Goal: Task Accomplishment & Management: Manage account settings

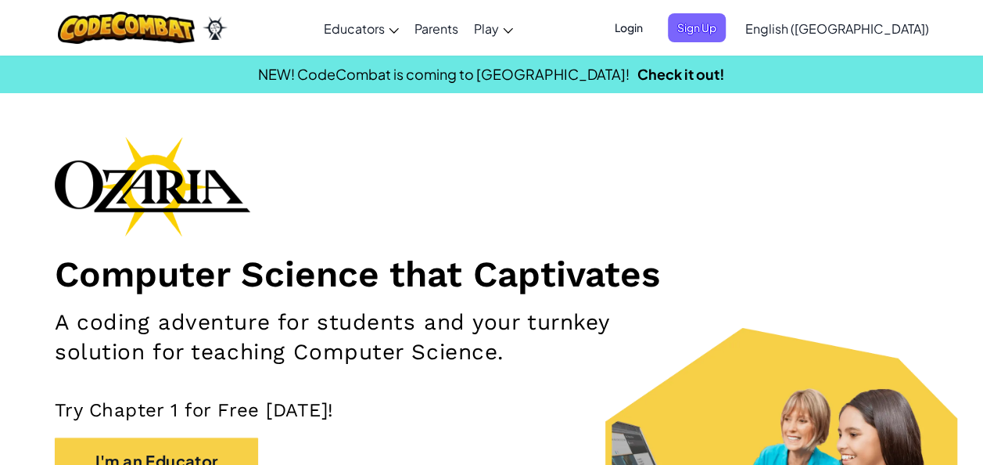
scroll to position [50, 0]
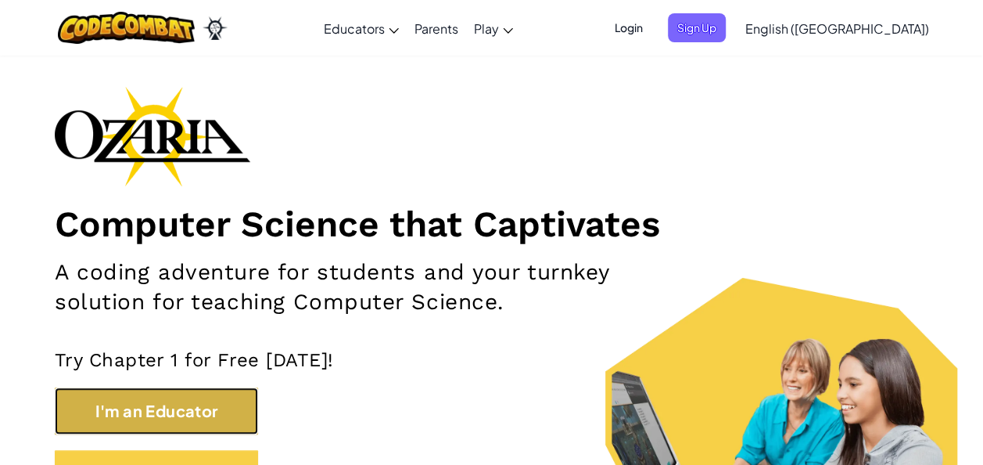
click at [116, 397] on button "I'm an Educator" at bounding box center [156, 410] width 203 height 47
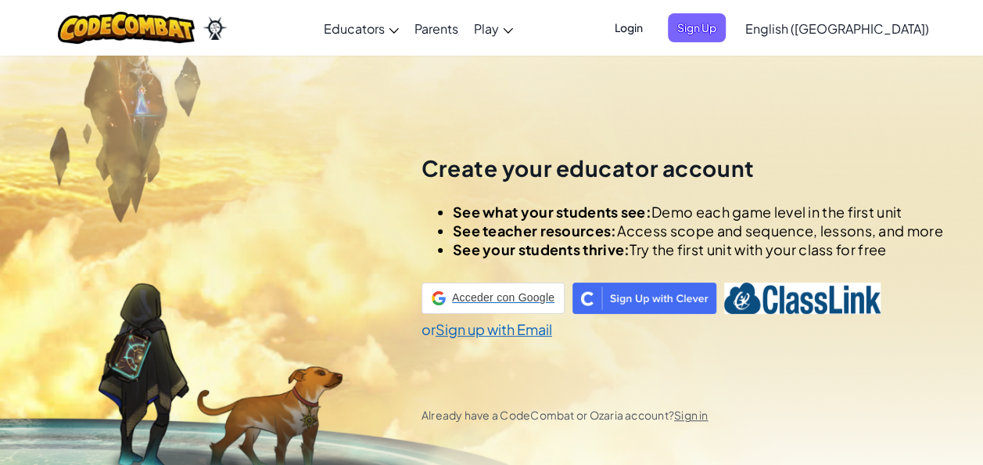
click at [128, 405] on div "Create your educator account See what your students see: Demo each game level i…" at bounding box center [491, 287] width 983 height 465
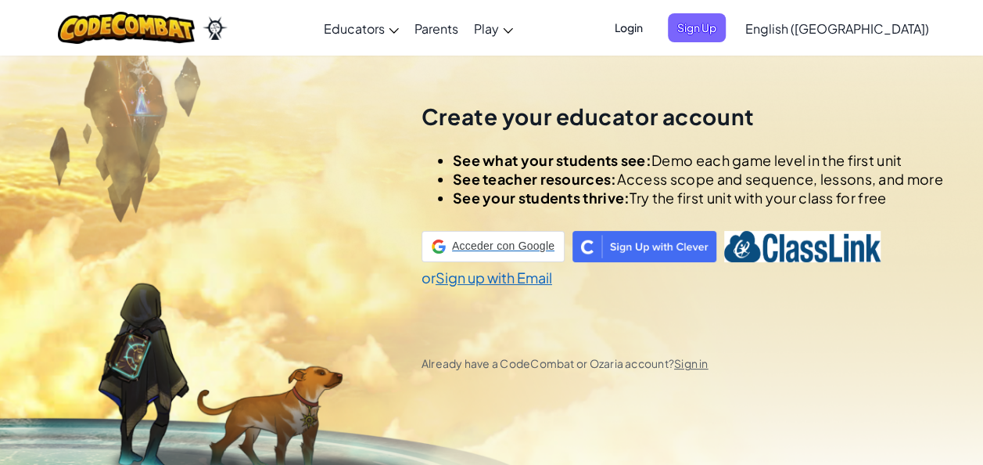
scroll to position [55, 0]
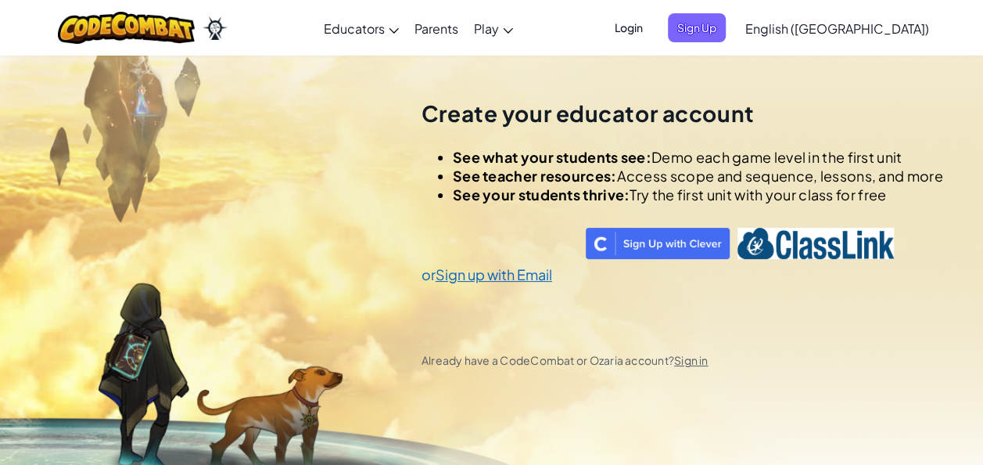
click at [652, 39] on span "Login" at bounding box center [628, 27] width 47 height 29
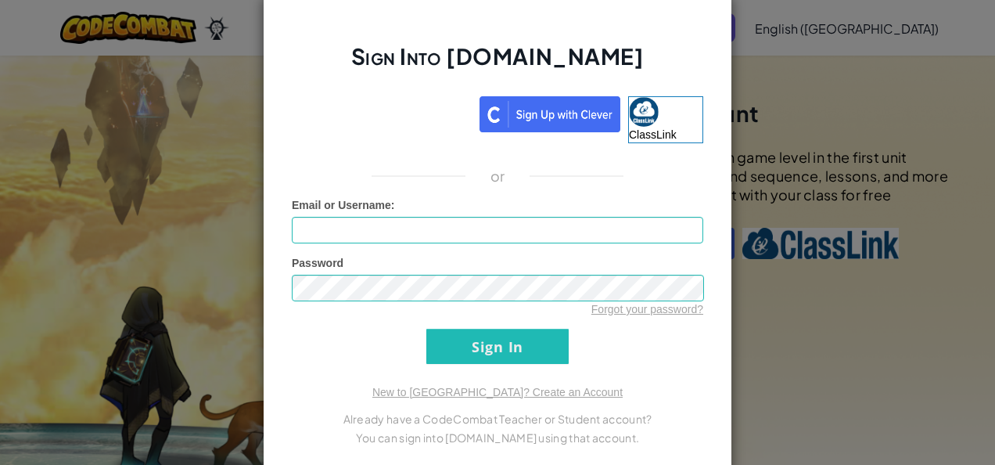
click at [925, 75] on div "Sign Into [DOMAIN_NAME] ClassLink or Unknown Error Email or Username : Password…" at bounding box center [497, 232] width 995 height 465
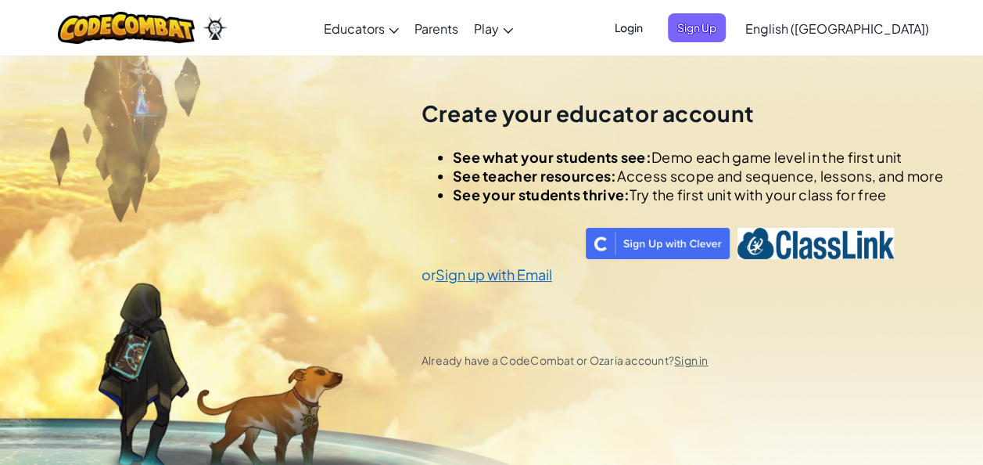
click at [897, 34] on span "English ([GEOGRAPHIC_DATA])" at bounding box center [837, 28] width 184 height 16
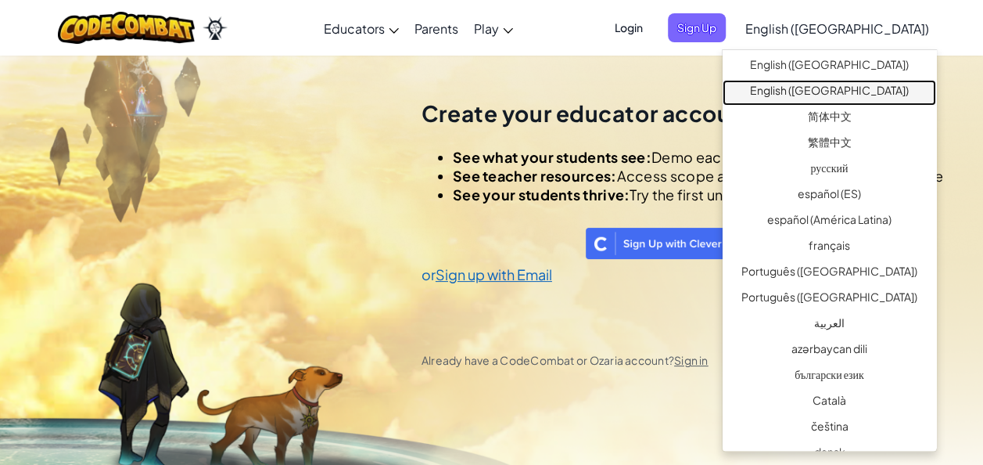
click at [851, 92] on link "English ([GEOGRAPHIC_DATA])" at bounding box center [830, 93] width 214 height 26
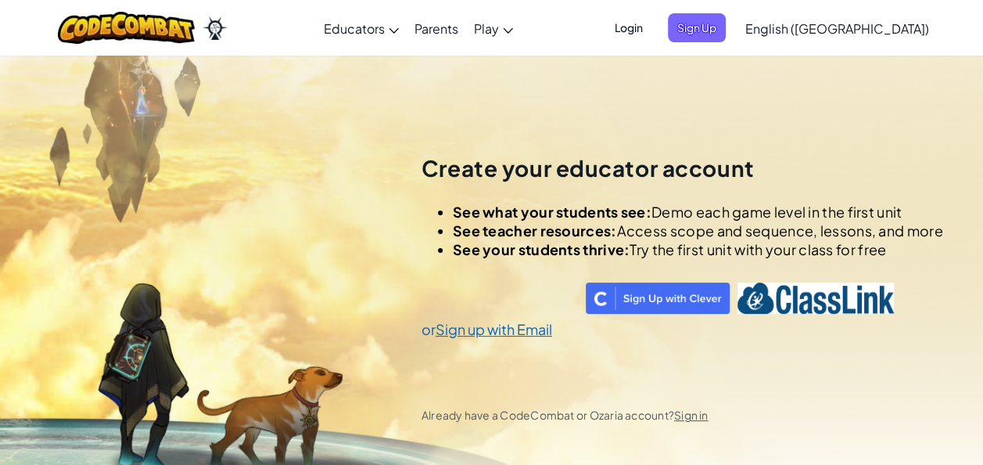
click at [898, 30] on span "English ([GEOGRAPHIC_DATA])" at bounding box center [837, 28] width 184 height 16
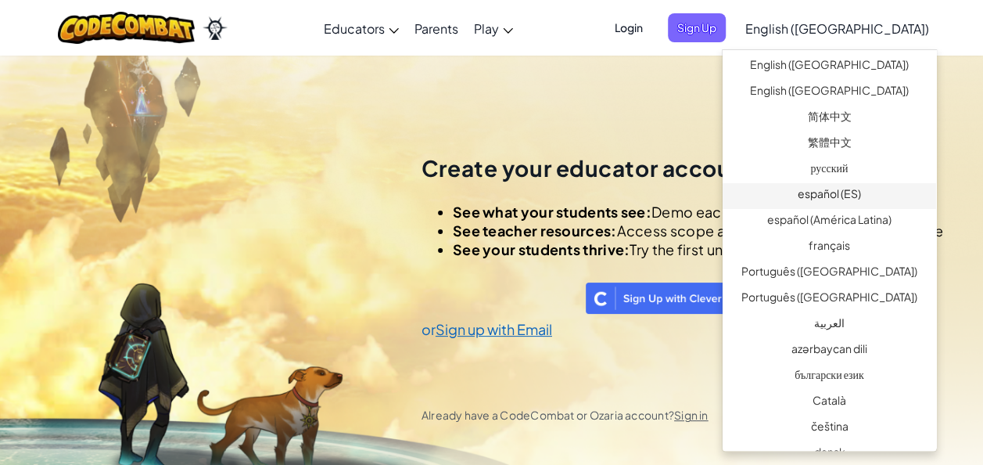
click at [850, 193] on link "español (ES)" at bounding box center [830, 196] width 214 height 26
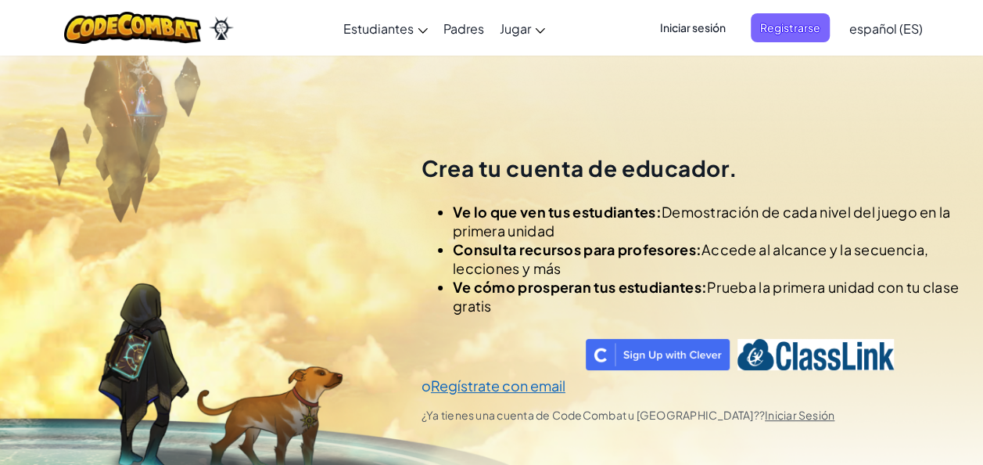
click at [697, 27] on span "Iniciar sesión" at bounding box center [693, 27] width 84 height 29
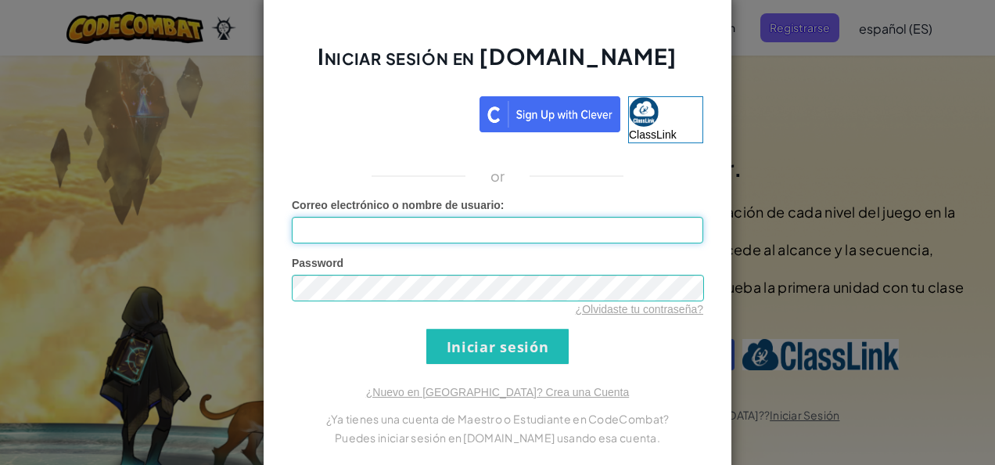
click at [446, 232] on input "Correo electrónico o nombre de usuario :" at bounding box center [497, 230] width 411 height 27
click at [480, 238] on input "[EMAIL_ADDRESS][DOMAIN_NAME]" at bounding box center [497, 230] width 411 height 27
type input "m"
click at [480, 238] on input "Correo electrónico o nombre de usuario :" at bounding box center [497, 230] width 411 height 27
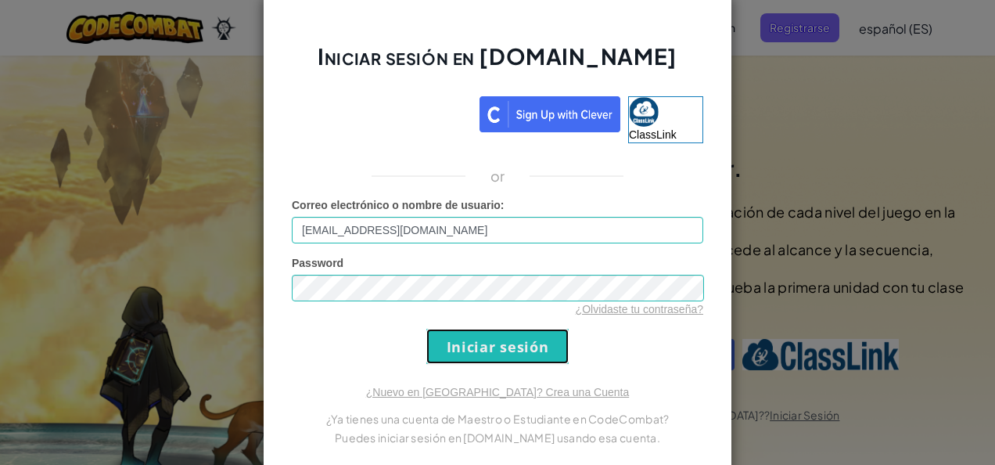
click at [504, 354] on input "Iniciar sesión" at bounding box center [497, 346] width 142 height 35
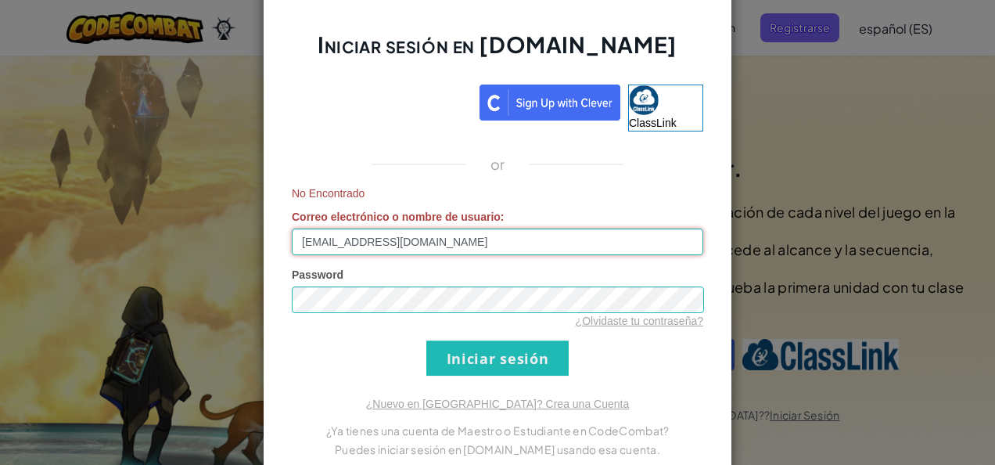
click at [561, 250] on input "[EMAIL_ADDRESS][DOMAIN_NAME]" at bounding box center [497, 241] width 411 height 27
type input "A"
click at [561, 250] on input "Correo electrónico o nombre de usuario :" at bounding box center [497, 241] width 411 height 27
type input "[EMAIL_ADDRESS][DOMAIN_NAME]"
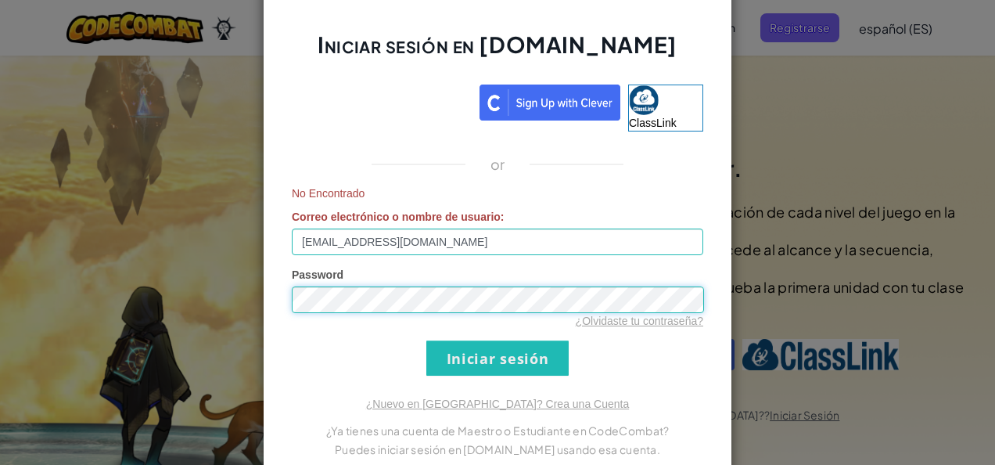
click at [426, 340] on input "Iniciar sesión" at bounding box center [497, 357] width 142 height 35
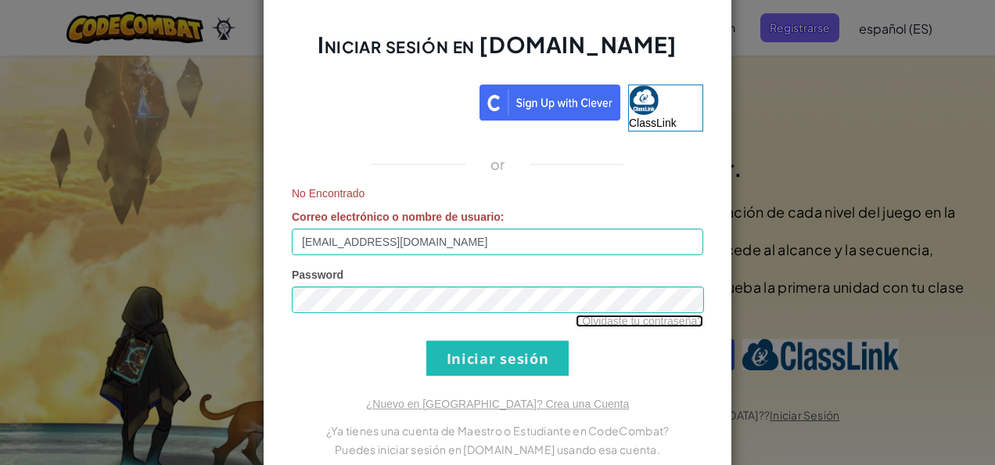
click at [618, 322] on link "¿Olvidaste tu contraseña?" at bounding box center [640, 320] width 128 height 13
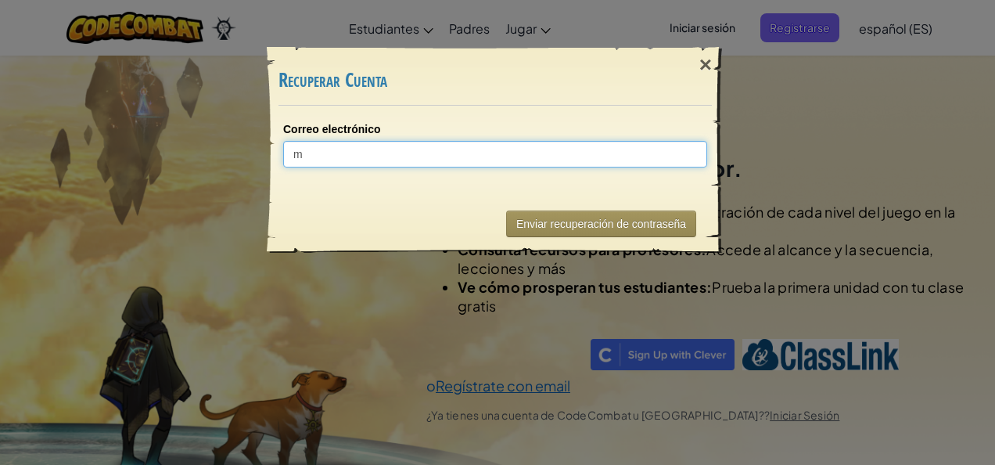
type input "ma"
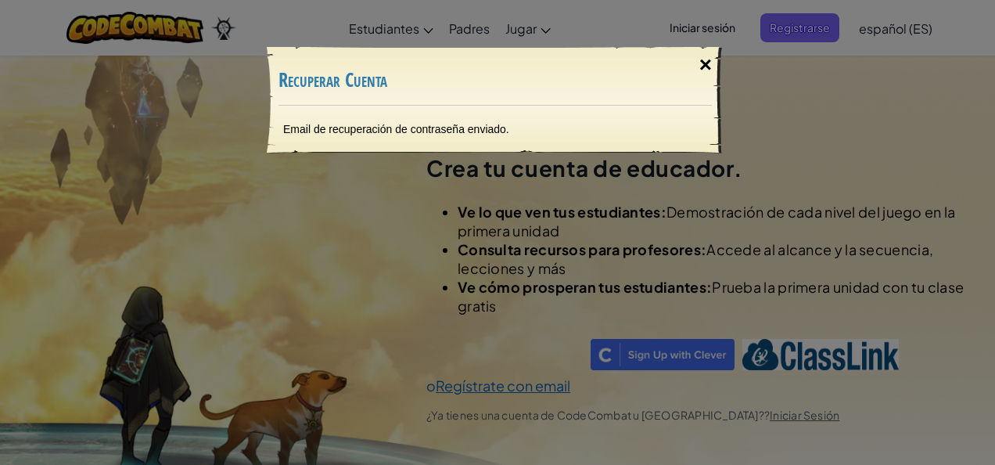
click at [713, 70] on div "×" at bounding box center [706, 64] width 36 height 45
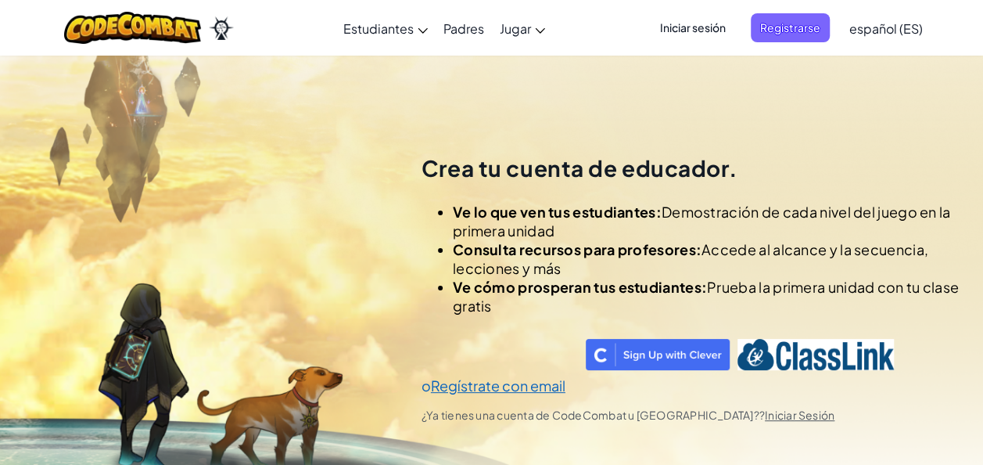
click at [670, 33] on span "Iniciar sesión" at bounding box center [693, 27] width 84 height 29
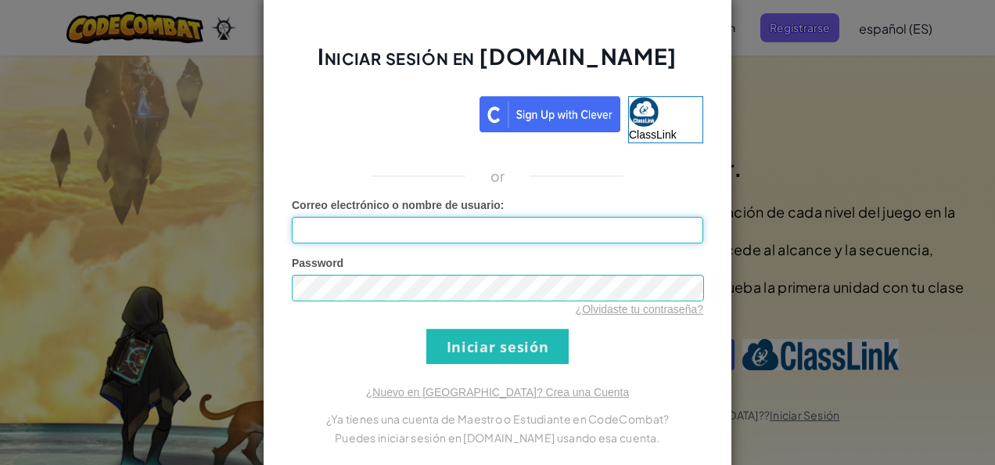
click at [354, 232] on input "Correo electrónico o nombre de usuario :" at bounding box center [497, 230] width 411 height 27
type input "[EMAIL_ADDRESS][DOMAIN_NAME]"
